Goal: Information Seeking & Learning: Check status

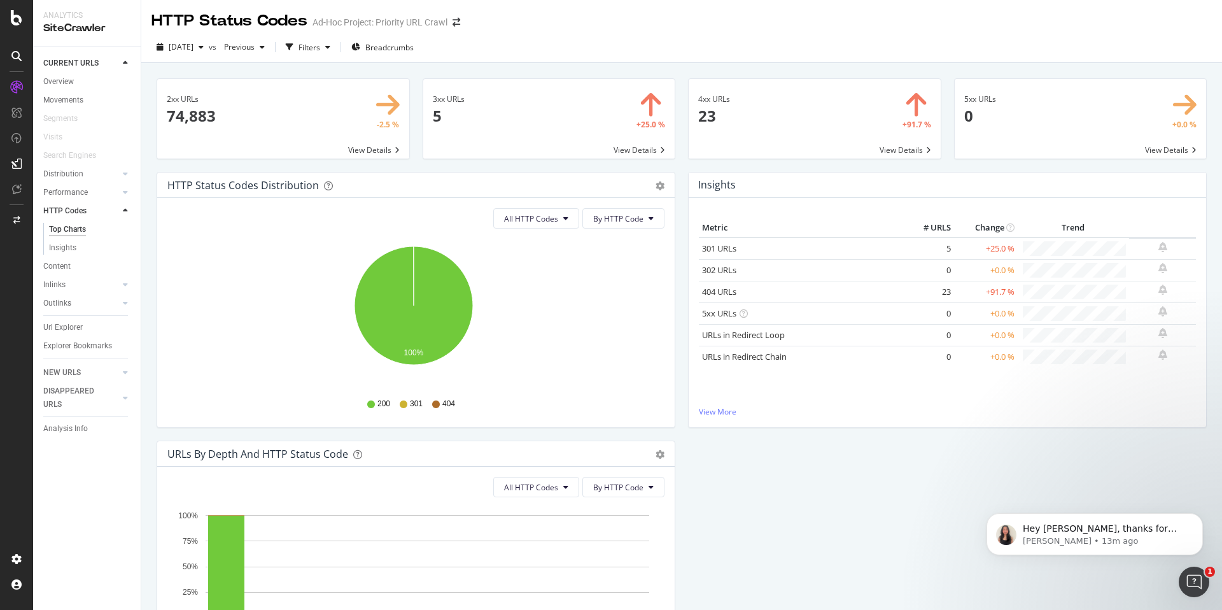
scroll to position [494, 0]
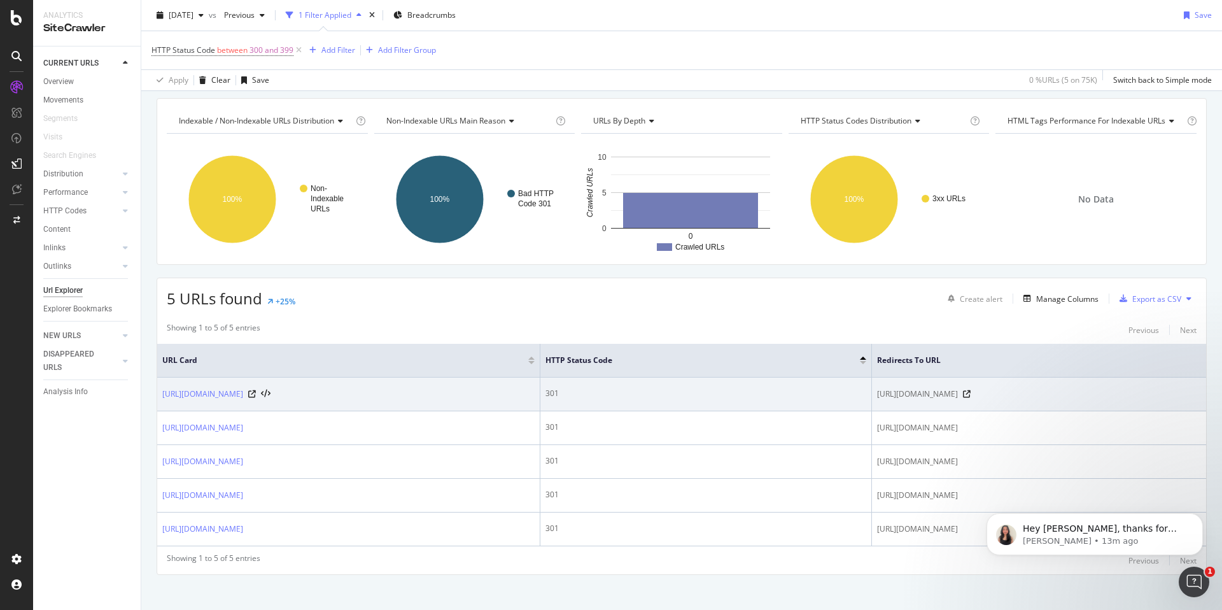
scroll to position [50, 0]
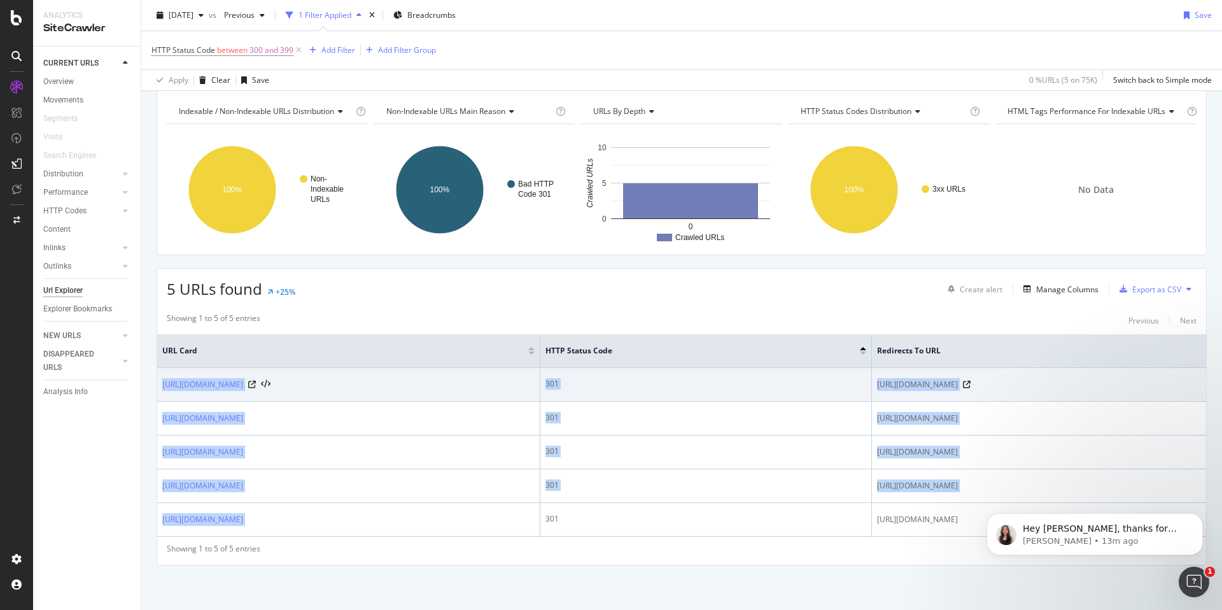
drag, startPoint x: 365, startPoint y: 521, endPoint x: 174, endPoint y: 375, distance: 240.3
click at [174, 375] on tbody "[URL][DOMAIN_NAME] 301 [URL][DOMAIN_NAME] [URL][DOMAIN_NAME] 301 [URL][DOMAIN_N…" at bounding box center [681, 452] width 1049 height 169
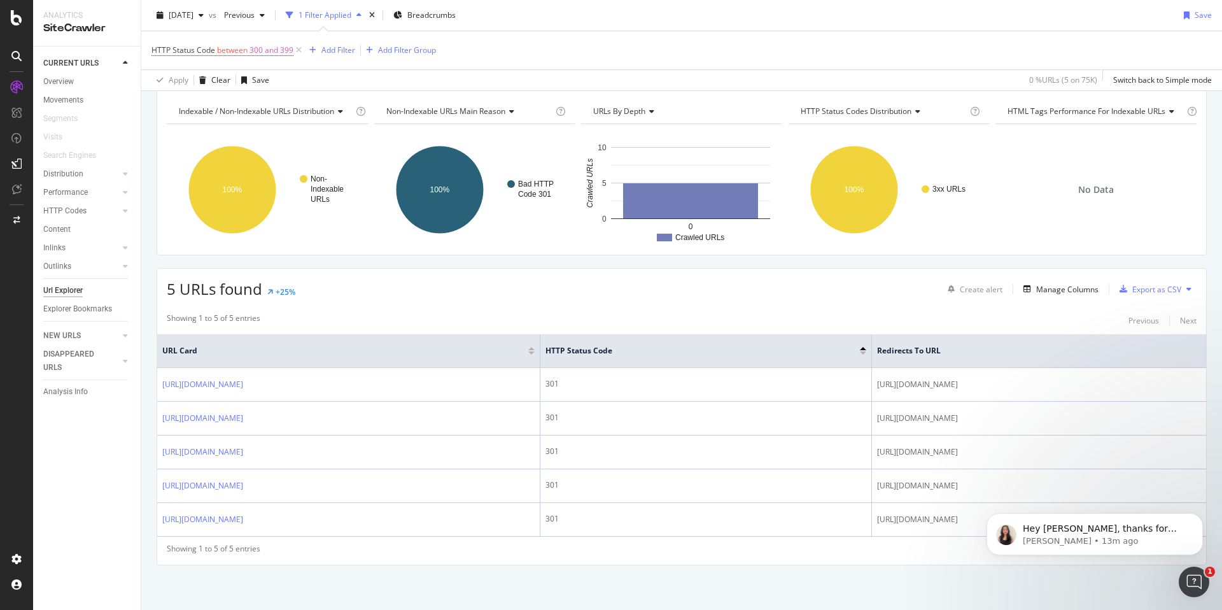
click at [122, 475] on div "CURRENT URLS Overview Movements Segments Visits Search Engines Distribution Top…" at bounding box center [87, 327] width 108 height 563
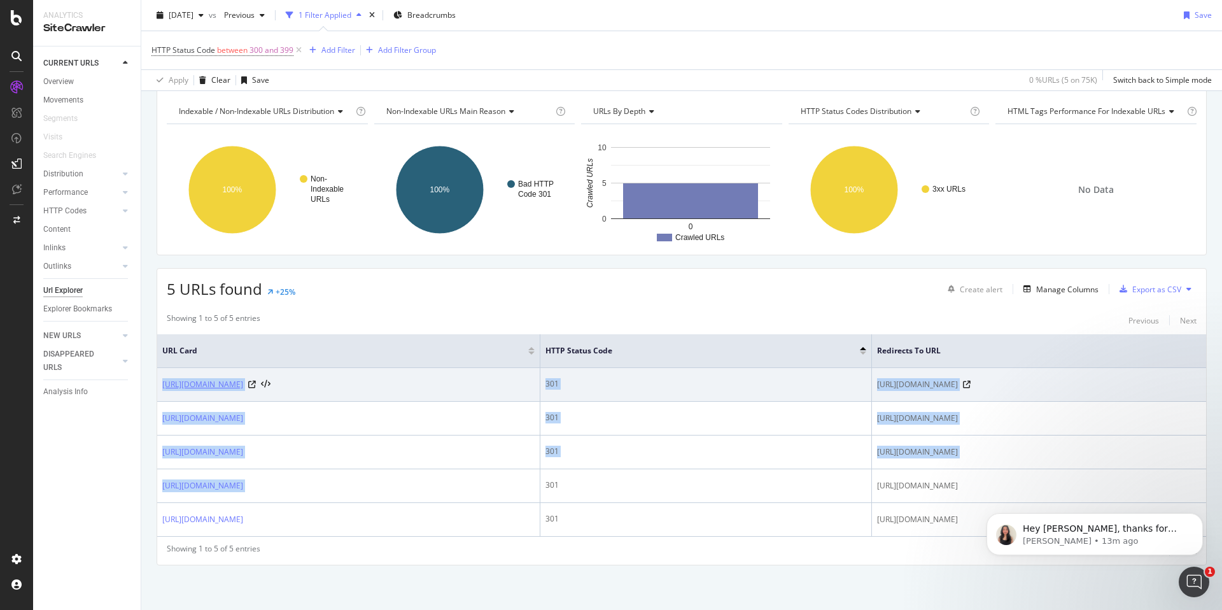
drag, startPoint x: 470, startPoint y: 484, endPoint x: 162, endPoint y: 385, distance: 323.6
click at [162, 385] on tbody "https://www.zazzle.com/under+the+sea+save+the+dates 301 https://www.zazzle.com/…" at bounding box center [681, 452] width 1049 height 169
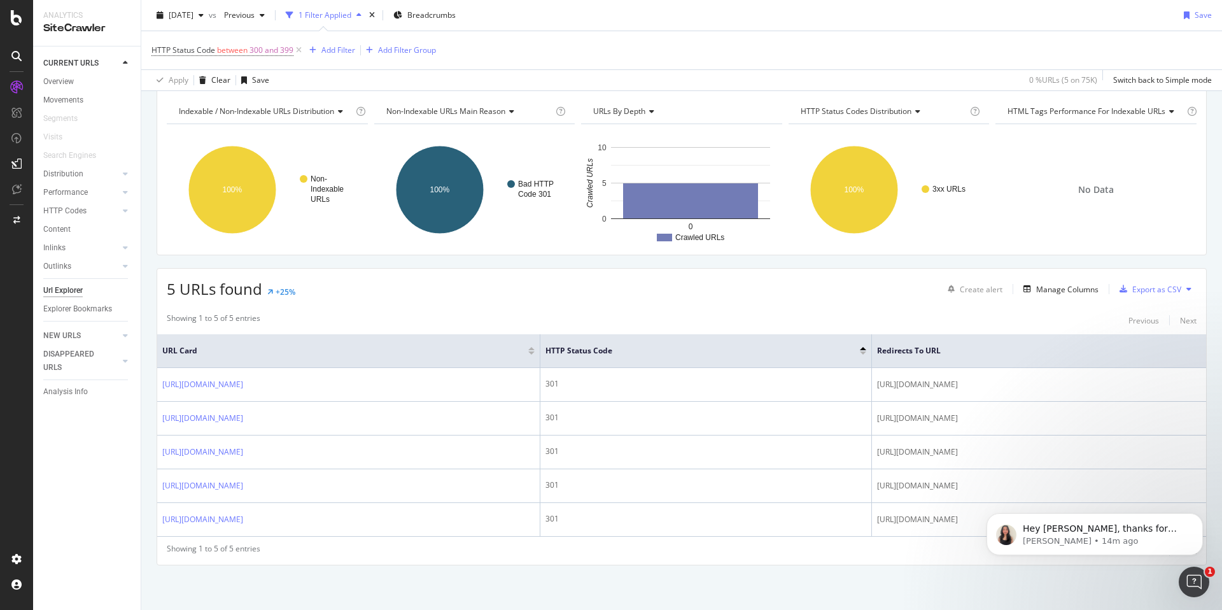
click at [429, 333] on div "Showing 1 to 5 of 5 entries Previous Next URL Card HTTP Status Code Redirects t…" at bounding box center [681, 435] width 1049 height 258
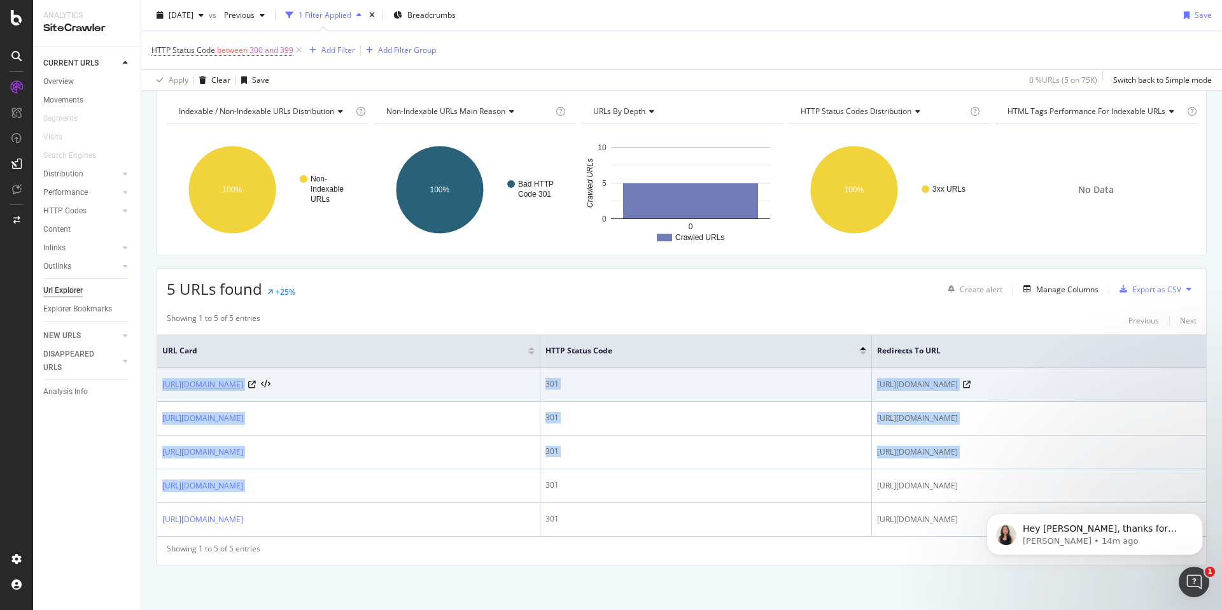
drag, startPoint x: 449, startPoint y: 487, endPoint x: 163, endPoint y: 388, distance: 302.9
click at [163, 388] on tbody "https://www.zazzle.com/under+the+sea+save+the+dates 301 https://www.zazzle.com/…" at bounding box center [681, 452] width 1049 height 169
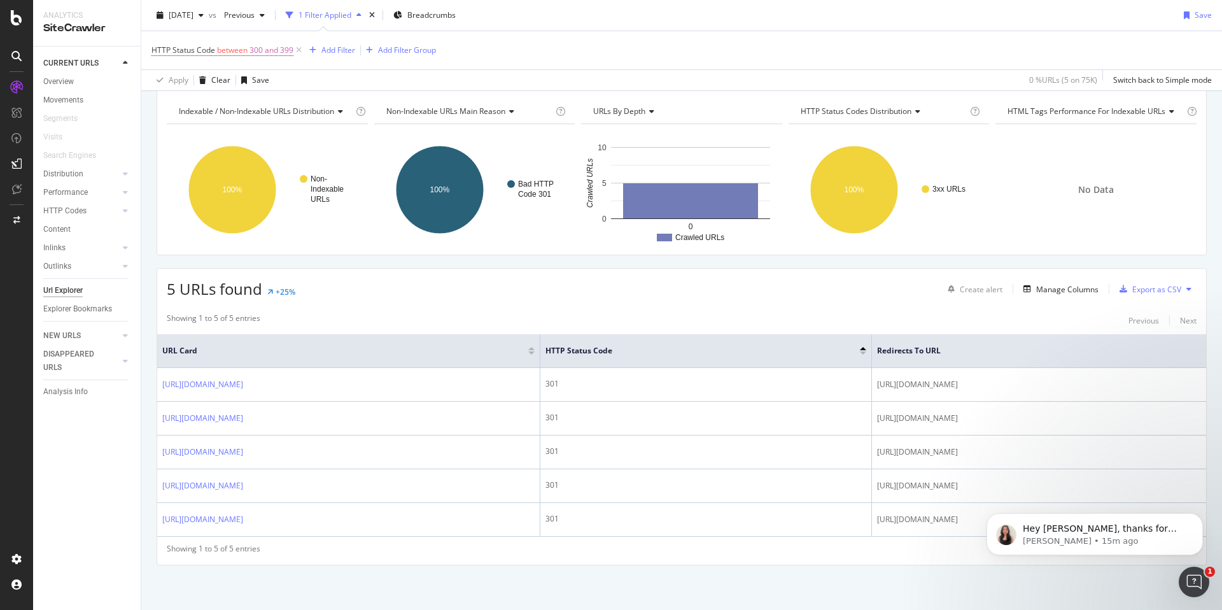
click at [523, 316] on div "Showing 1 to 5 of 5 entries Previous Next" at bounding box center [681, 319] width 1049 height 15
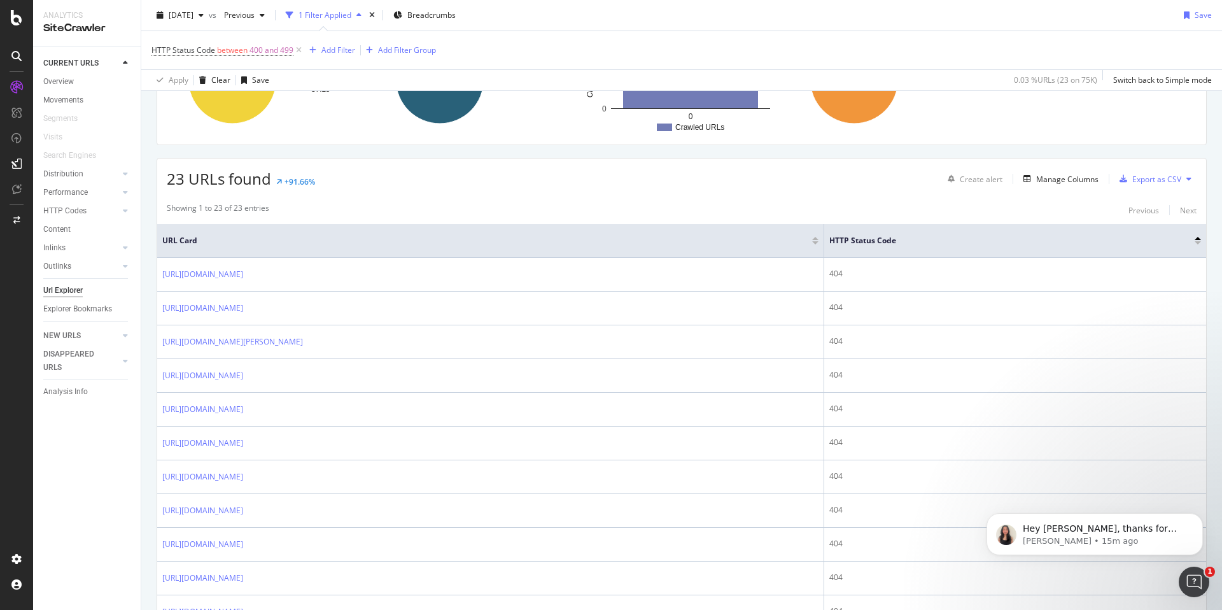
scroll to position [171, 0]
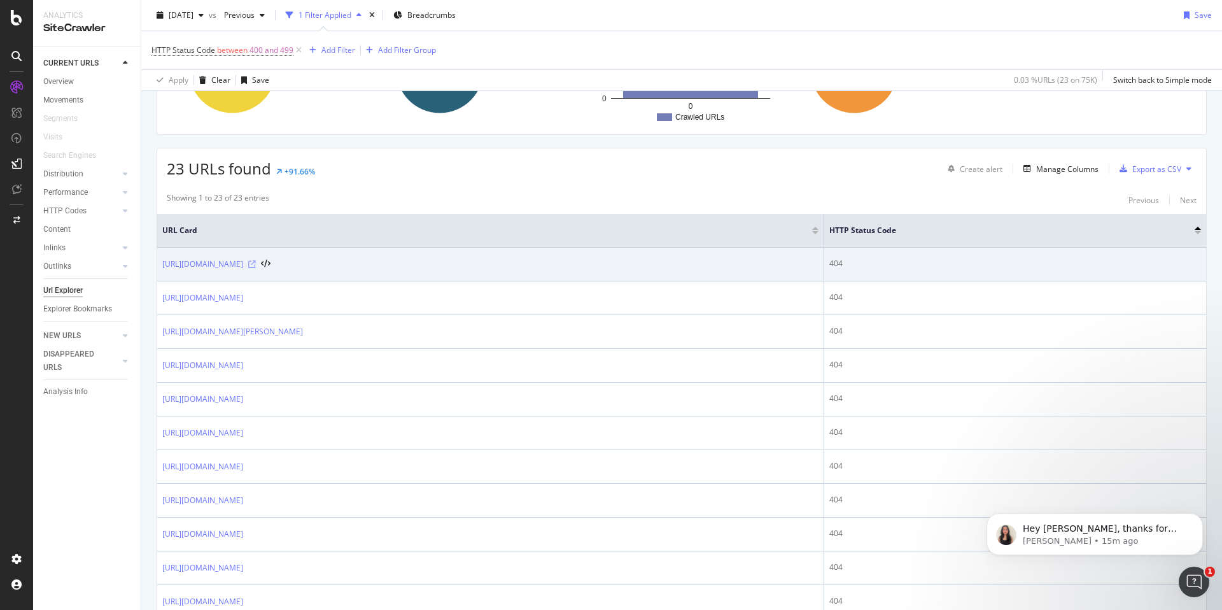
click at [256, 262] on icon at bounding box center [252, 264] width 8 height 8
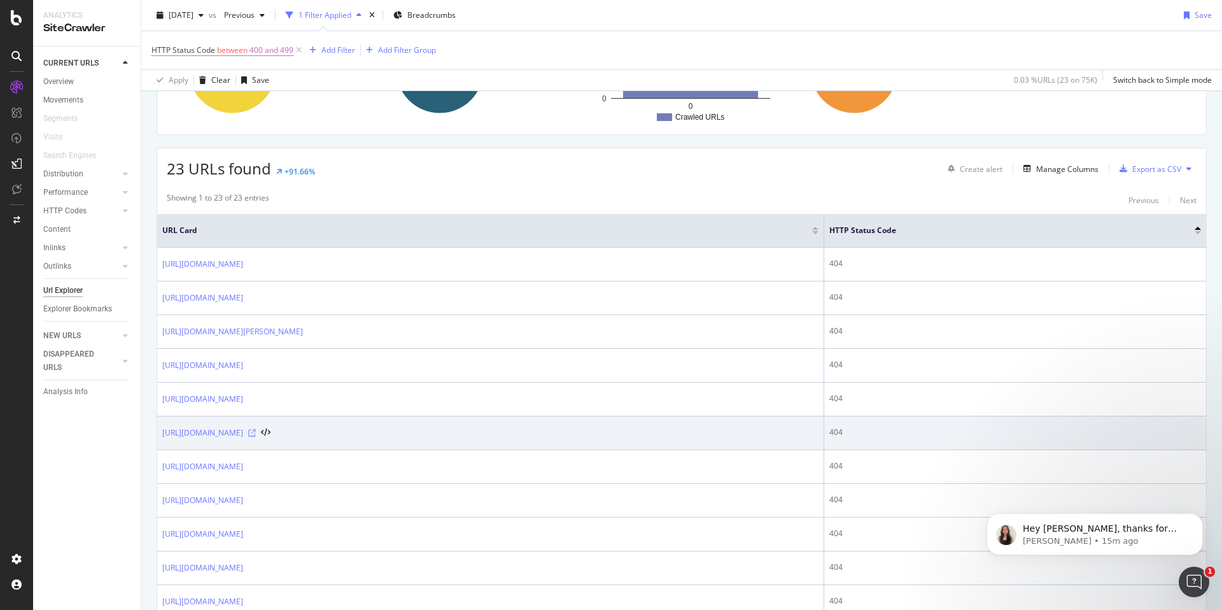
click at [256, 435] on icon at bounding box center [252, 433] width 8 height 8
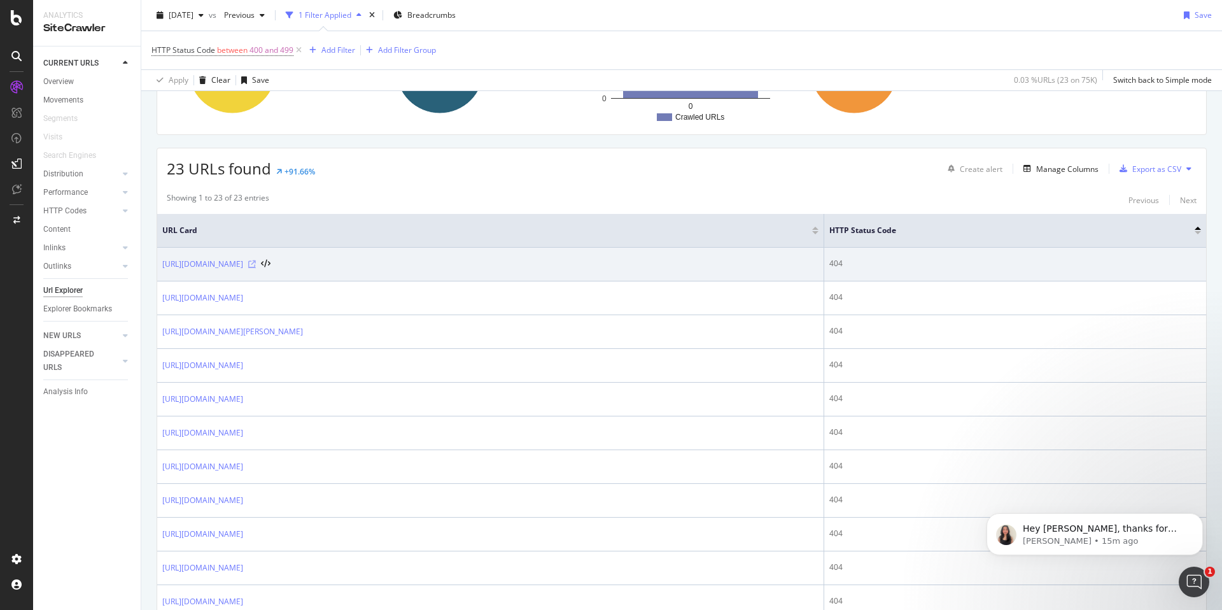
click at [256, 265] on icon at bounding box center [252, 264] width 8 height 8
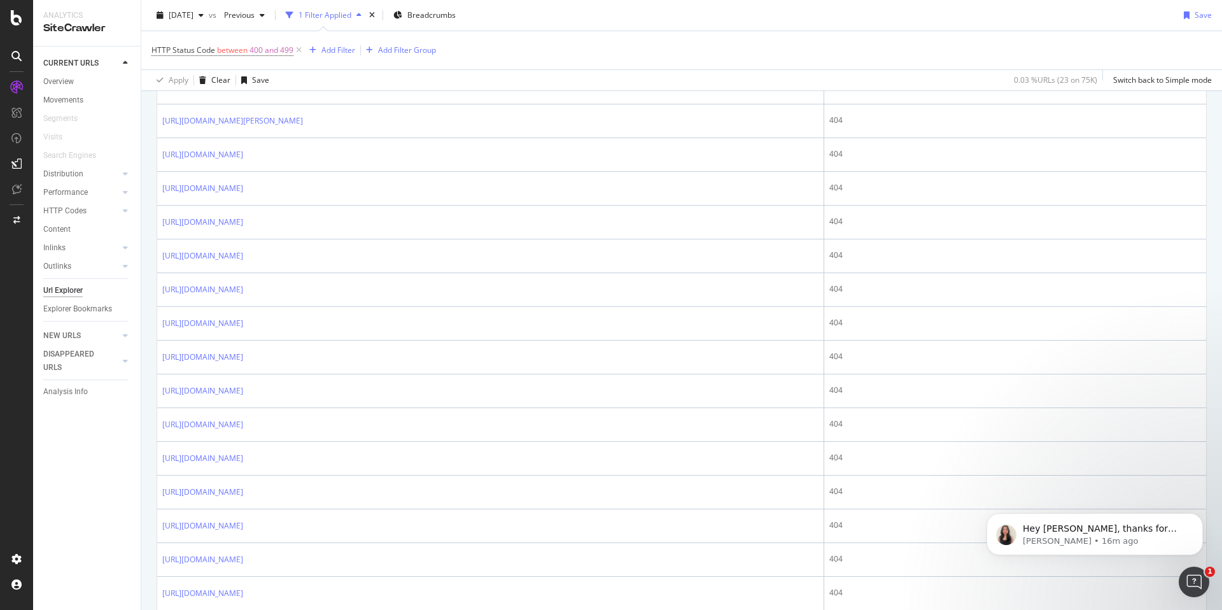
scroll to position [486, 0]
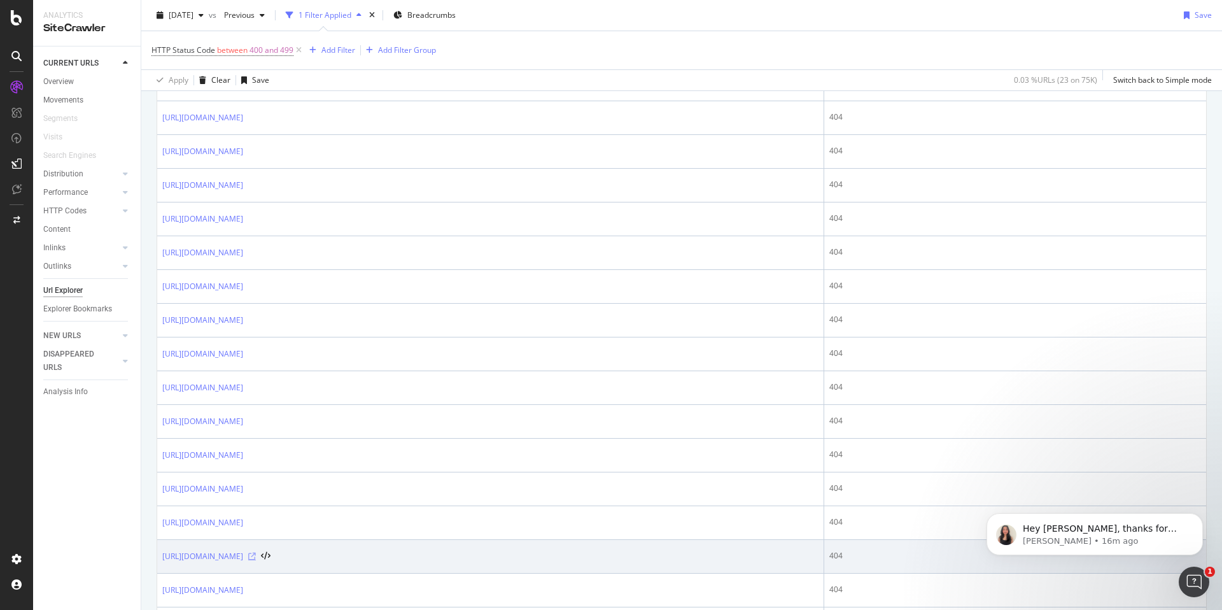
click at [256, 554] on icon at bounding box center [252, 556] width 8 height 8
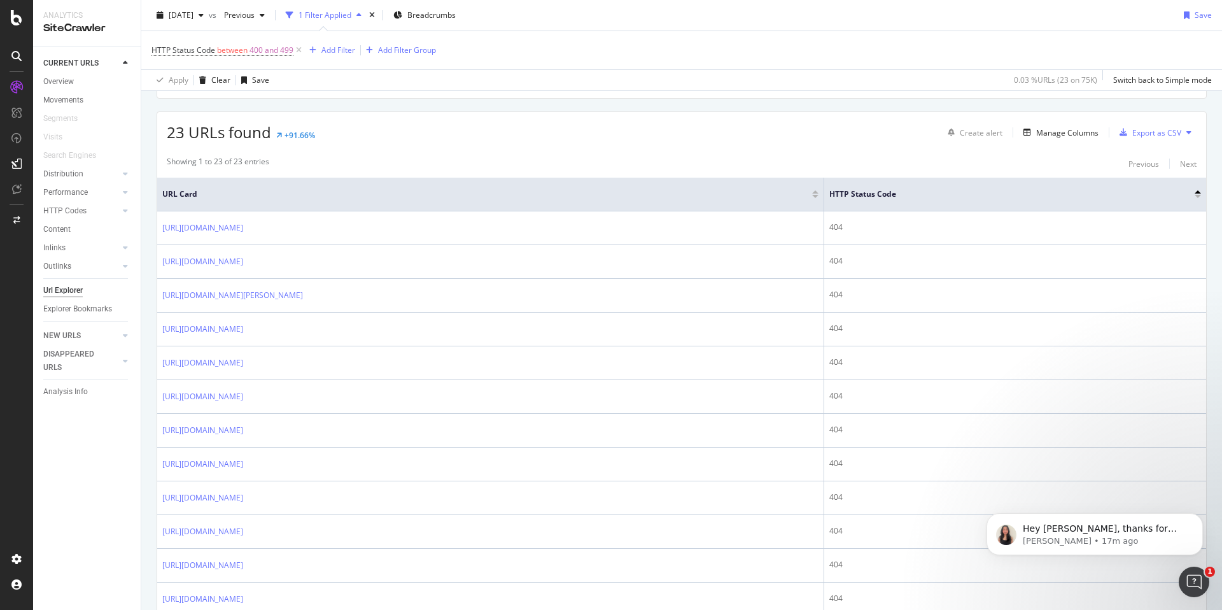
scroll to position [47, 0]
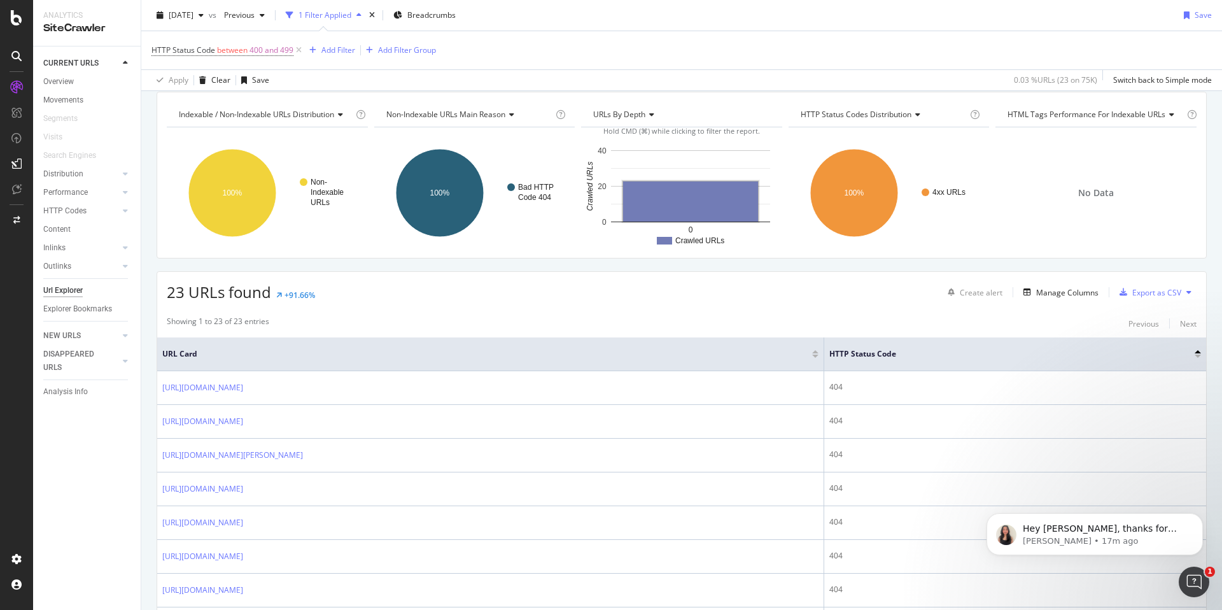
click at [882, 76] on div "Apply Clear Save 0.03 % URLs ( 23 on 75K ) Switch back to Simple mode" at bounding box center [681, 79] width 1081 height 21
click at [887, 62] on div "HTTP Status Code between 400 and 499 Add Filter Add Filter Group" at bounding box center [681, 50] width 1060 height 38
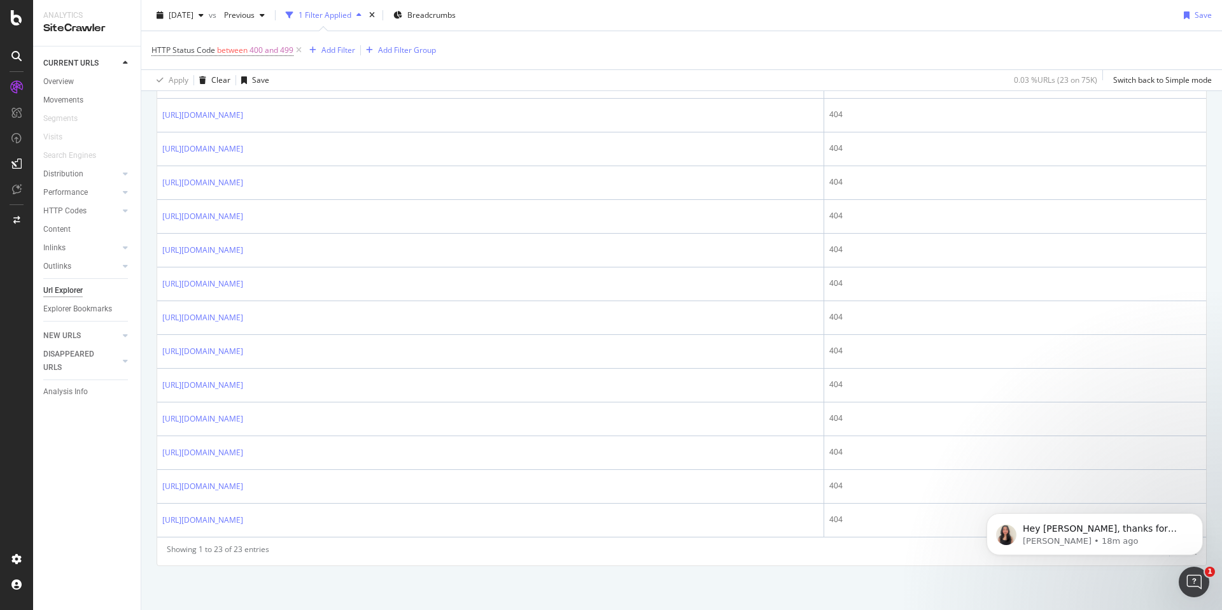
scroll to position [657, 0]
click at [1096, 540] on p "[PERSON_NAME] • 36m ago" at bounding box center [1105, 540] width 164 height 11
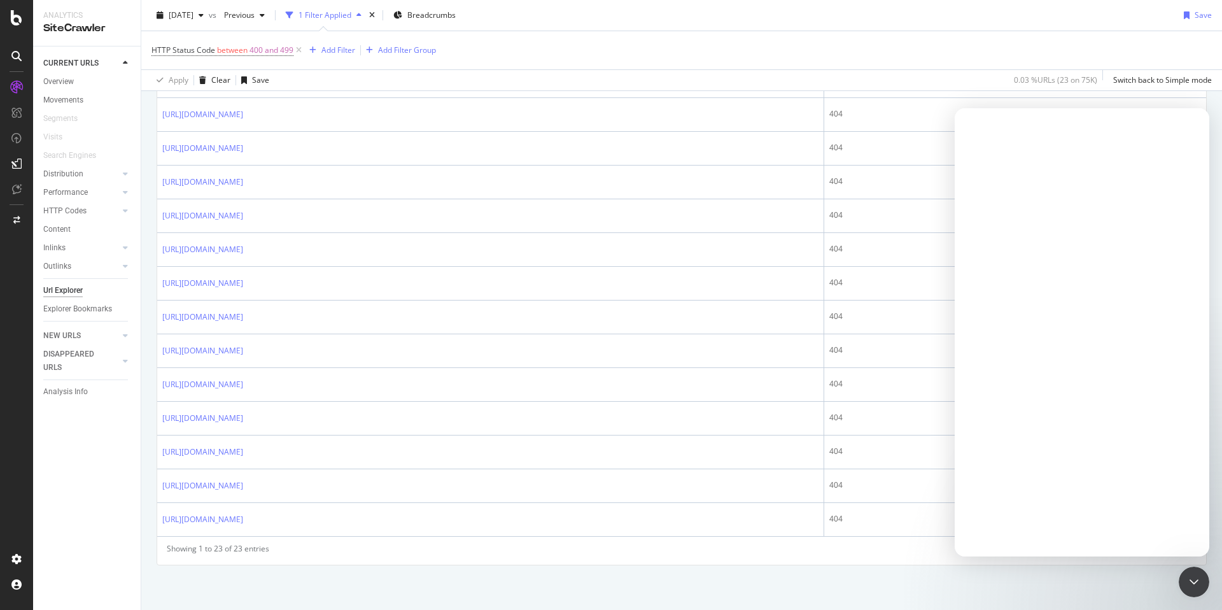
scroll to position [0, 0]
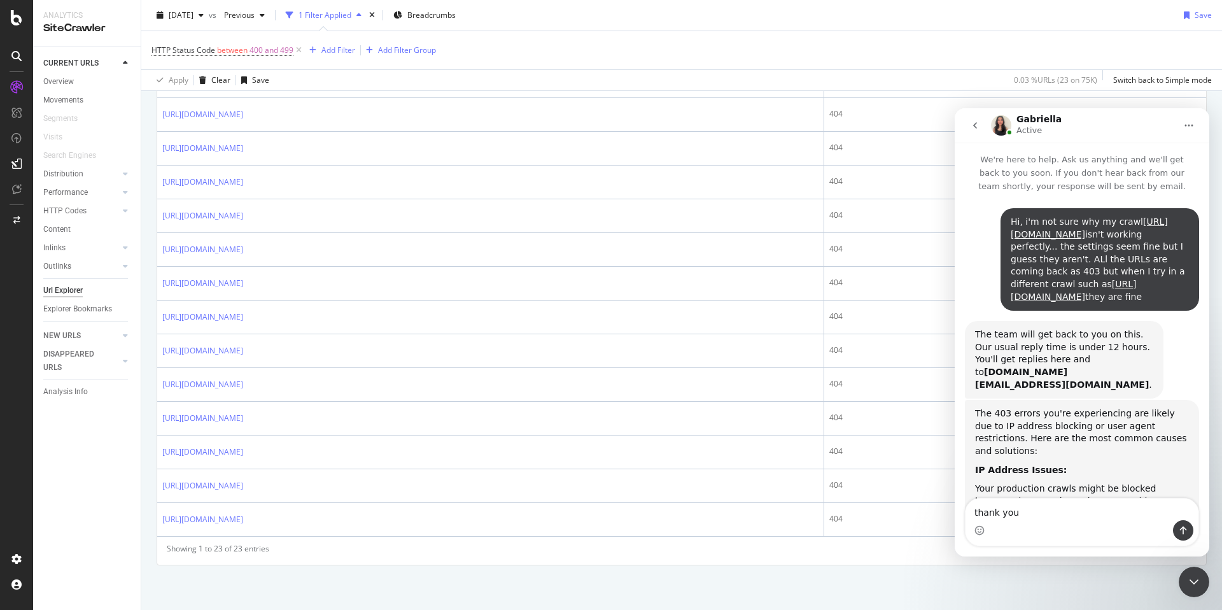
type textarea "thank you!"
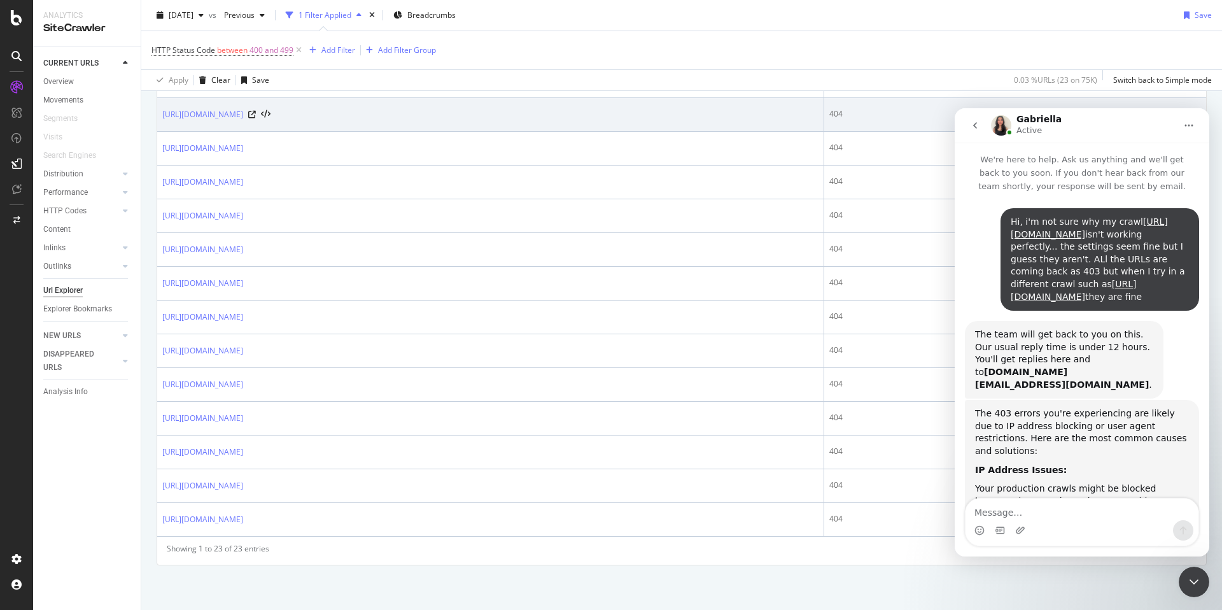
scroll to position [553, 0]
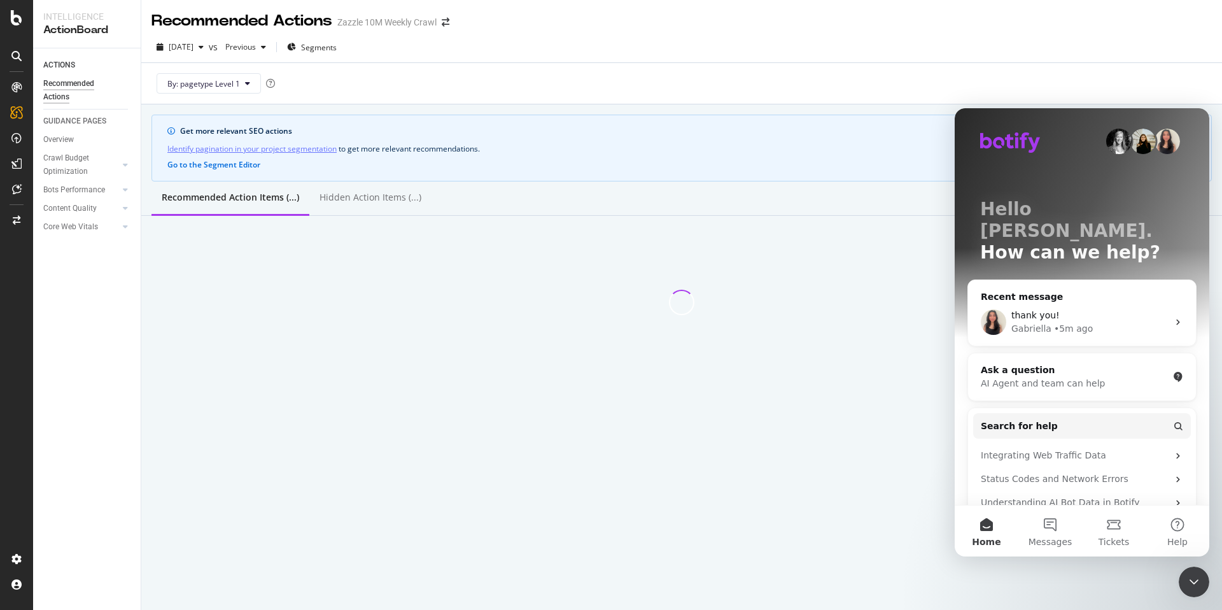
click at [1192, 577] on icon "Close Intercom Messenger" at bounding box center [1193, 581] width 15 height 15
